Goal: Subscribe to service/newsletter

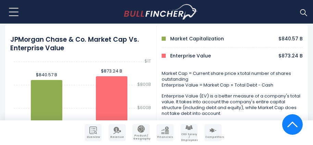
scroll to position [342, 0]
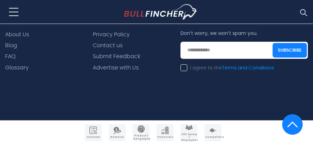
scroll to position [1623, 0]
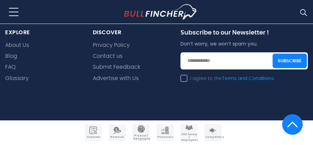
click at [190, 59] on input "email" at bounding box center [243, 60] width 127 height 17
type input "**********"
click at [186, 77] on label "I agree to the Terms and Conditions" at bounding box center [226, 79] width 93 height 6
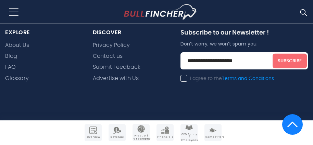
click at [295, 60] on button "Subscribe" at bounding box center [289, 60] width 34 height 15
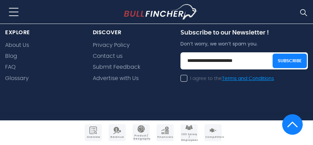
click at [255, 78] on link "Terms and Conditions" at bounding box center [248, 78] width 52 height 5
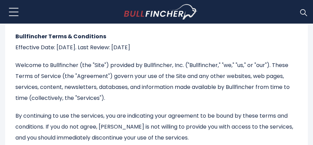
scroll to position [56, 0]
